Goal: Information Seeking & Learning: Learn about a topic

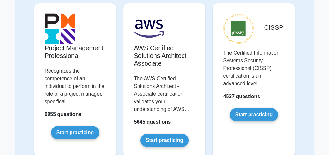
scroll to position [64, 0]
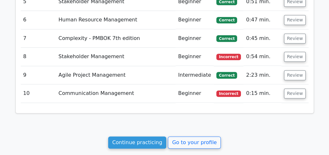
scroll to position [830, 0]
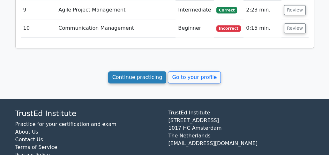
click at [137, 71] on link "Continue practicing" at bounding box center [137, 77] width 58 height 12
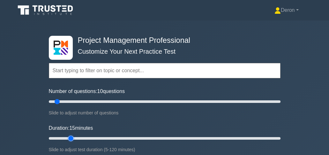
drag, startPoint x: 61, startPoint y: 137, endPoint x: 66, endPoint y: 137, distance: 5.1
type input "15"
click at [66, 137] on input "Duration: 15 minutes" at bounding box center [165, 138] width 232 height 8
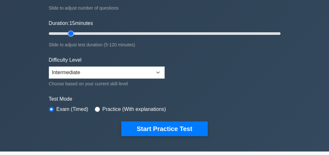
scroll to position [106, 0]
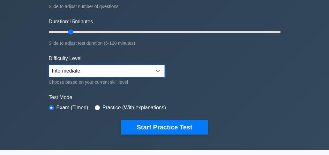
click at [157, 69] on select "Beginner Intermediate Expert" at bounding box center [107, 71] width 116 height 12
select select "expert"
click at [49, 65] on select "Beginner Intermediate Expert" at bounding box center [107, 71] width 116 height 12
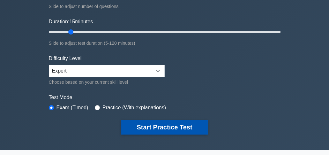
click at [163, 125] on button "Start Practice Test" at bounding box center [164, 127] width 86 height 15
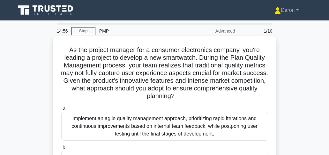
drag, startPoint x: 68, startPoint y: 48, endPoint x: 224, endPoint y: 96, distance: 163.2
click at [224, 96] on h5 "As the project manager for a consumer electronics company, you're leading a pro…" at bounding box center [165, 73] width 208 height 54
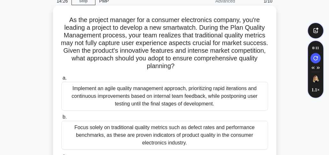
scroll to position [64, 0]
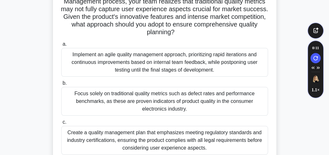
drag, startPoint x: 69, startPoint y: 51, endPoint x: 204, endPoint y: 66, distance: 136.5
click at [245, 71] on div "Implement an agile quality management approach, prioritizing rapid iterations a…" at bounding box center [164, 62] width 207 height 29
drag, startPoint x: 72, startPoint y: 91, endPoint x: 196, endPoint y: 110, distance: 126.0
click at [196, 110] on div "Focus solely on traditional quality metrics such as defect rates and performanc…" at bounding box center [164, 101] width 207 height 29
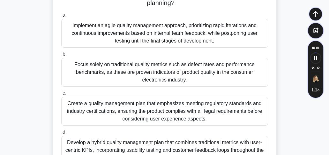
scroll to position [106, 0]
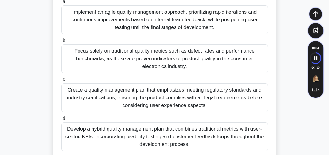
drag, startPoint x: 68, startPoint y: 88, endPoint x: 217, endPoint y: 108, distance: 150.3
click at [217, 108] on div "Create a quality management plan that emphasizes meeting regulatory standards a…" at bounding box center [164, 97] width 207 height 29
click at [149, 22] on div "Implement an agile quality management approach, prioritizing rapid iterations a…" at bounding box center [164, 19] width 207 height 29
click at [61, 4] on input "a. Implement an agile quality management approach, prioritizing rapid iteration…" at bounding box center [61, 2] width 0 height 4
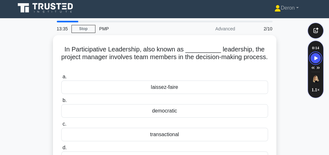
scroll to position [0, 0]
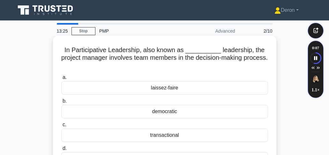
drag, startPoint x: 80, startPoint y: 55, endPoint x: 195, endPoint y: 69, distance: 115.8
click at [195, 69] on h5 "In Participative Leadership, also known as __________ leadership, the project m…" at bounding box center [165, 58] width 208 height 24
drag, startPoint x: 89, startPoint y: 53, endPoint x: 208, endPoint y: 70, distance: 119.4
click at [208, 70] on h5 "In Participative Leadership, also known as __________ leadership, the project m…" at bounding box center [165, 58] width 208 height 24
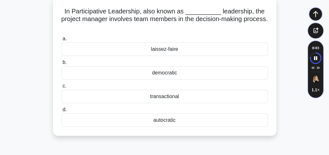
scroll to position [42, 0]
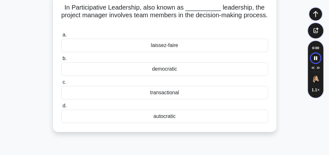
drag, startPoint x: 147, startPoint y: 112, endPoint x: 190, endPoint y: 118, distance: 43.5
click at [190, 118] on div "autocratic" at bounding box center [164, 116] width 207 height 13
drag, startPoint x: 148, startPoint y: 67, endPoint x: 185, endPoint y: 70, distance: 37.5
click at [185, 70] on div "democratic" at bounding box center [164, 68] width 207 height 13
drag, startPoint x: 149, startPoint y: 88, endPoint x: 188, endPoint y: 95, distance: 39.4
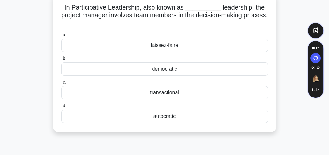
click at [188, 95] on div "transactional" at bounding box center [164, 92] width 207 height 13
click at [140, 72] on div "democratic" at bounding box center [164, 68] width 207 height 13
click at [61, 61] on input "b. democratic" at bounding box center [61, 59] width 0 height 4
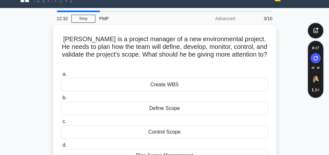
scroll to position [0, 0]
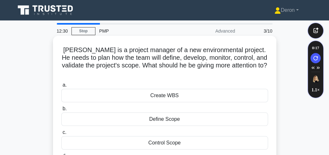
click at [63, 50] on h5 "Tom is a project manager of a new environmental project. He needs to plan how t…" at bounding box center [165, 61] width 208 height 31
click at [68, 50] on h5 "Tom is a project manager of a new environmental project. He needs to plan how t…" at bounding box center [165, 61] width 208 height 31
click at [85, 52] on h5 "Tom is a project manager of a new environmental project. He needs to plan how t…" at bounding box center [165, 61] width 208 height 31
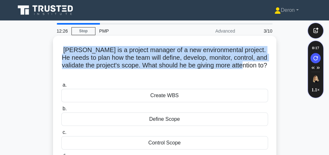
drag, startPoint x: 63, startPoint y: 49, endPoint x: 257, endPoint y: 65, distance: 194.9
click at [257, 65] on h5 "Tom is a project manager of a new environmental project. He needs to plan how t…" at bounding box center [165, 61] width 208 height 31
drag, startPoint x: 62, startPoint y: 49, endPoint x: 211, endPoint y: 64, distance: 150.5
click at [270, 70] on div "Tom is a project manager of a new environmental project. He needs to plan how t…" at bounding box center [165, 108] width 218 height 141
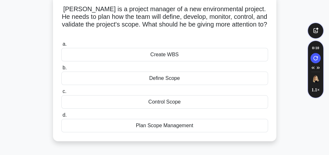
scroll to position [42, 0]
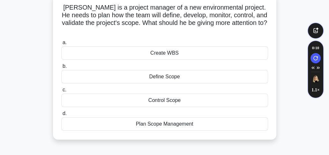
click at [104, 47] on div "Create WBS" at bounding box center [164, 52] width 207 height 13
click at [61, 45] on input "a. Create WBS" at bounding box center [61, 43] width 0 height 4
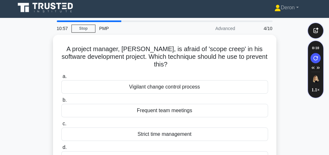
scroll to position [0, 0]
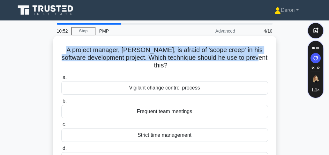
drag, startPoint x: 71, startPoint y: 48, endPoint x: 245, endPoint y: 60, distance: 174.8
click at [269, 61] on div "A project manager, Mike, is afraid of 'scope creep' in his software development…" at bounding box center [165, 105] width 218 height 134
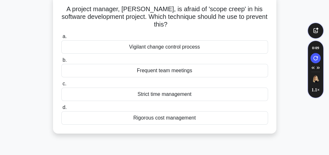
scroll to position [42, 0]
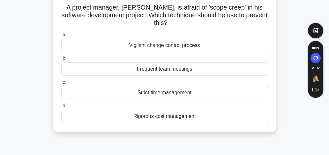
click at [132, 70] on div "Frequent team meetings" at bounding box center [164, 68] width 207 height 13
click at [61, 61] on input "b. Frequent team meetings" at bounding box center [61, 59] width 0 height 4
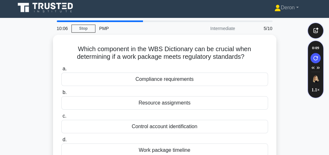
scroll to position [0, 0]
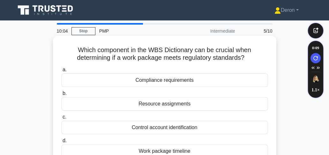
drag, startPoint x: 74, startPoint y: 47, endPoint x: 262, endPoint y: 61, distance: 188.0
click at [262, 61] on h5 "Which component in the WBS Dictionary can be crucial when determining if a work…" at bounding box center [165, 54] width 208 height 16
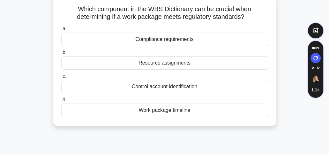
scroll to position [42, 0]
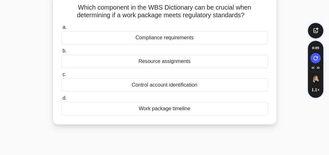
click at [168, 83] on div "Control account identification" at bounding box center [164, 84] width 207 height 13
click at [61, 77] on input "c. Control account identification" at bounding box center [61, 75] width 0 height 4
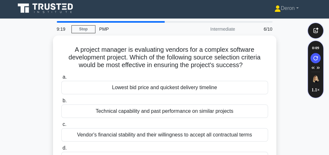
scroll to position [0, 0]
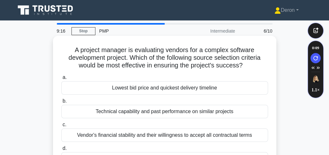
drag, startPoint x: 103, startPoint y: 54, endPoint x: 256, endPoint y: 69, distance: 154.1
click at [256, 69] on h5 "A project manager is evaluating vendors for a complex software development proj…" at bounding box center [165, 58] width 208 height 24
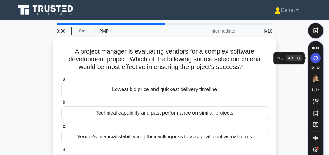
click at [318, 59] on icon "Speechify Side Player Repeat Audio button" at bounding box center [315, 58] width 9 height 5
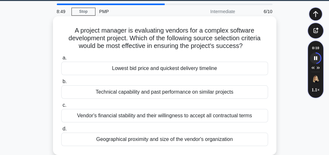
scroll to position [21, 0]
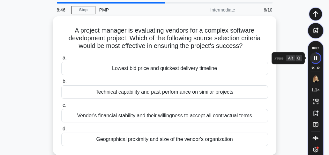
click at [317, 57] on icon "Speechify pause button" at bounding box center [315, 58] width 11 height 11
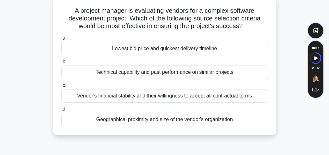
scroll to position [42, 0]
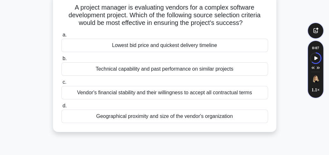
click at [140, 93] on div "Vendor's financial stability and their willingness to accept all contractual te…" at bounding box center [164, 92] width 207 height 13
click at [61, 84] on input "c. Vendor's financial stability and their willingness to accept all contractual…" at bounding box center [61, 82] width 0 height 4
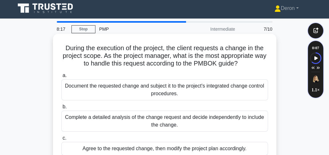
scroll to position [0, 0]
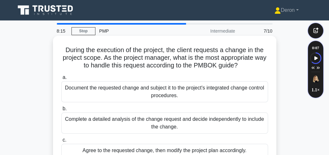
drag, startPoint x: 63, startPoint y: 50, endPoint x: 260, endPoint y: 68, distance: 198.3
click at [260, 68] on h5 "During the execution of the project, the client requests a change in the projec…" at bounding box center [165, 58] width 208 height 24
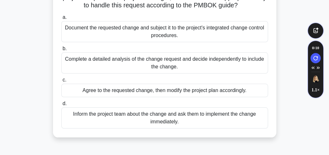
scroll to position [64, 0]
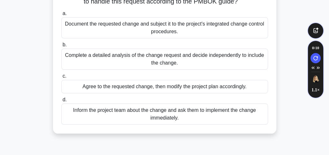
click at [169, 115] on div "Inform the project team about the change and ask them to implement the change i…" at bounding box center [164, 113] width 207 height 21
click at [61, 102] on input "d. Inform the project team about the change and ask them to implement the chang…" at bounding box center [61, 100] width 0 height 4
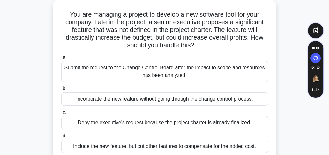
scroll to position [21, 0]
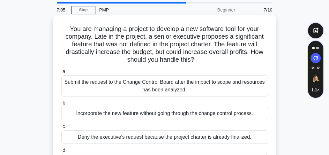
drag, startPoint x: 66, startPoint y: 27, endPoint x: 222, endPoint y: 60, distance: 159.4
click at [222, 60] on h5 "You are managing a project to develop a new software tool for your company. Lat…" at bounding box center [165, 44] width 208 height 39
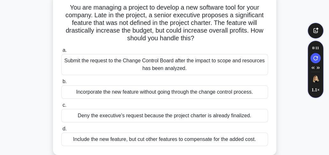
scroll to position [64, 0]
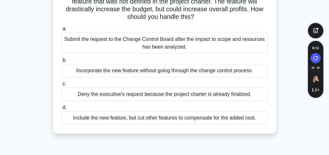
click at [144, 47] on div "Submit the request to the Change Control Board after the impact to scope and re…" at bounding box center [164, 43] width 207 height 21
click at [61, 31] on input "a. Submit the request to the Change Control Board after the impact to scope and…" at bounding box center [61, 29] width 0 height 4
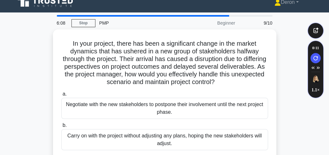
scroll to position [0, 0]
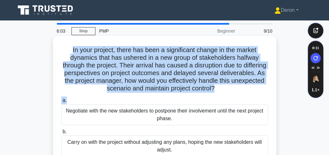
drag, startPoint x: 71, startPoint y: 48, endPoint x: 260, endPoint y: 95, distance: 195.3
click at [260, 95] on div "In your project, there has been a significant change in the market dynamics tha…" at bounding box center [165, 127] width 218 height 179
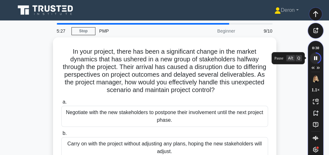
click at [314, 57] on icon "Speechify pause button" at bounding box center [315, 58] width 11 height 11
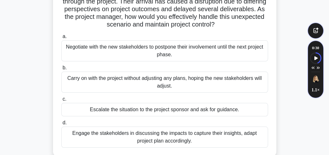
scroll to position [85, 0]
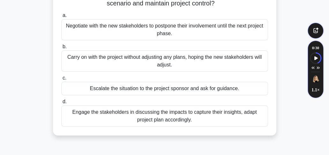
click at [199, 117] on div "Engage the stakeholders in discussing the impacts to capture their insights, ad…" at bounding box center [164, 115] width 207 height 21
click at [61, 104] on input "d. Engage the stakeholders in discussing the impacts to capture their insights,…" at bounding box center [61, 102] width 0 height 4
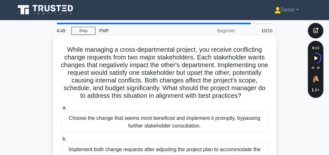
scroll to position [0, 0]
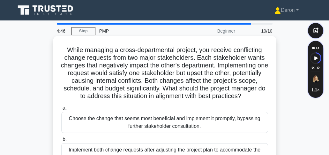
drag, startPoint x: 64, startPoint y: 48, endPoint x: 240, endPoint y: 103, distance: 184.3
click at [240, 100] on h5 "While managing a cross-departmental project, you receive conflicting change req…" at bounding box center [165, 73] width 208 height 54
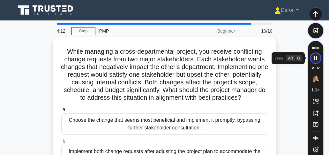
click at [318, 59] on icon "Speechify pause button" at bounding box center [315, 58] width 11 height 11
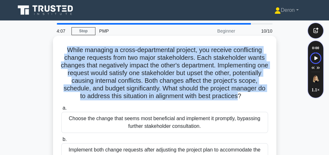
drag, startPoint x: 64, startPoint y: 48, endPoint x: 264, endPoint y: 99, distance: 206.8
click at [264, 99] on h5 "While managing a cross-departmental project, you receive conflicting change req…" at bounding box center [165, 73] width 208 height 54
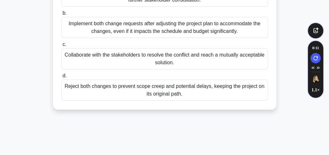
scroll to position [128, 0]
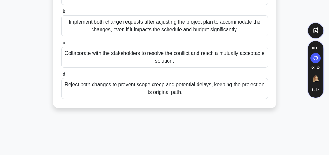
click at [156, 68] on div "Collaborate with the stakeholders to resolve the conflict and reach a mutually …" at bounding box center [164, 57] width 207 height 21
click at [61, 45] on input "c. Collaborate with the stakeholders to resolve the conflict and reach a mutual…" at bounding box center [61, 43] width 0 height 4
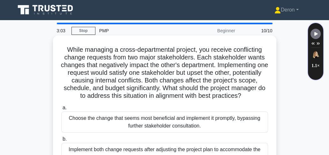
scroll to position [0, 0]
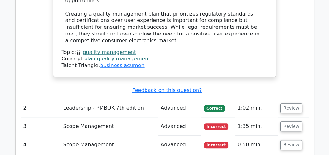
scroll to position [809, 0]
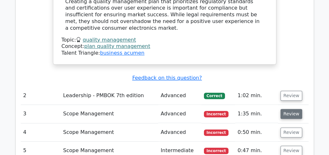
click at [284, 109] on button "Review" at bounding box center [292, 114] width 22 height 10
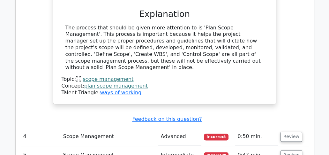
scroll to position [1086, 0]
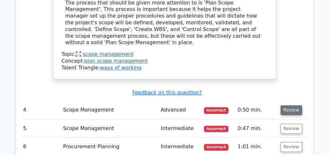
click at [286, 105] on button "Review" at bounding box center [292, 110] width 22 height 10
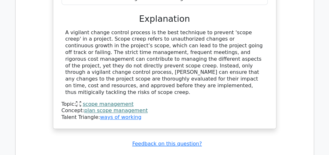
scroll to position [1363, 0]
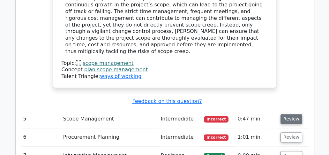
click at [284, 114] on button "Review" at bounding box center [292, 119] width 22 height 10
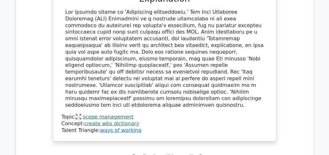
scroll to position [1661, 0]
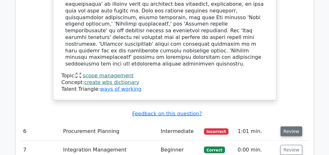
click at [285, 126] on button "Review" at bounding box center [292, 131] width 22 height 10
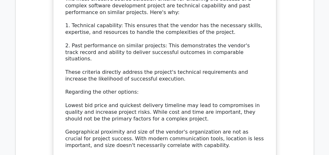
scroll to position [2044, 0]
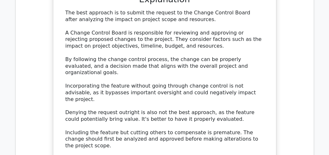
scroll to position [2406, 0]
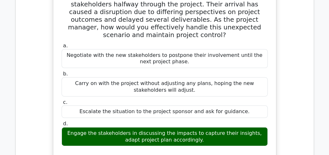
scroll to position [2747, 0]
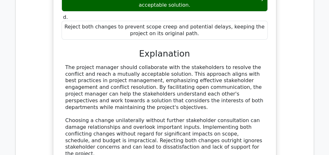
scroll to position [3151, 0]
